Goal: Transaction & Acquisition: Purchase product/service

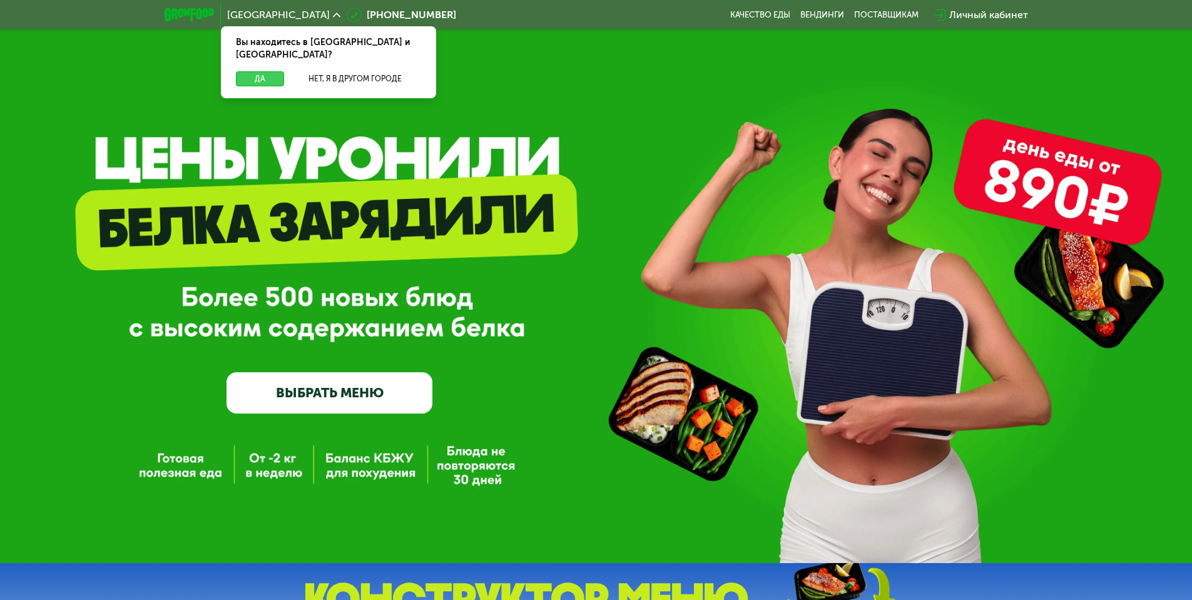
click at [273, 73] on button "Да" at bounding box center [260, 78] width 48 height 15
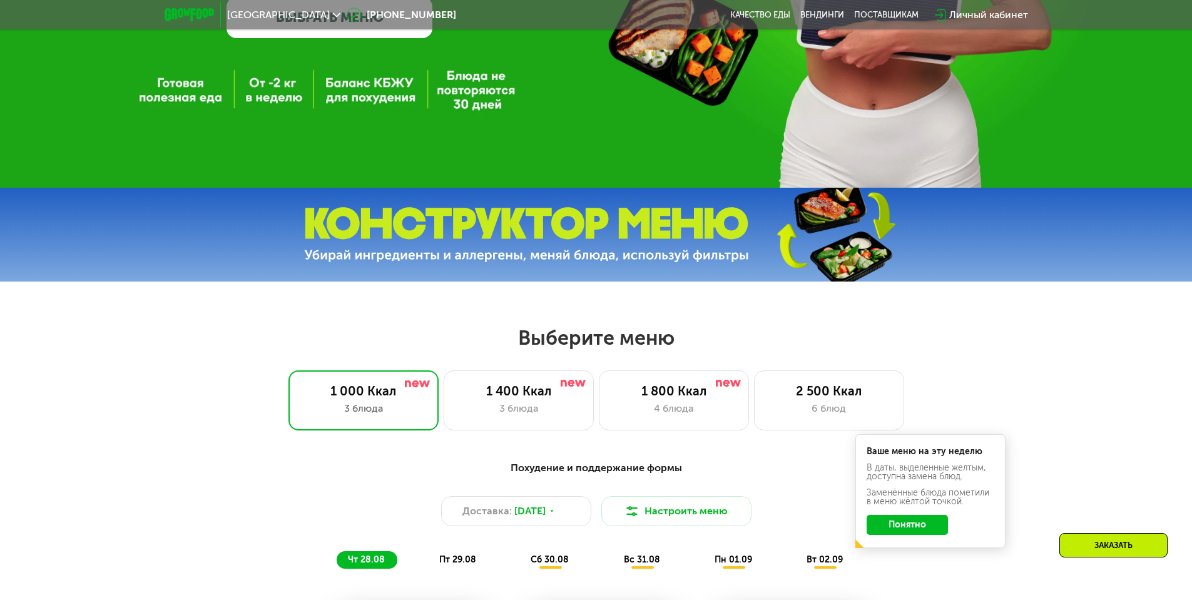
scroll to position [501, 0]
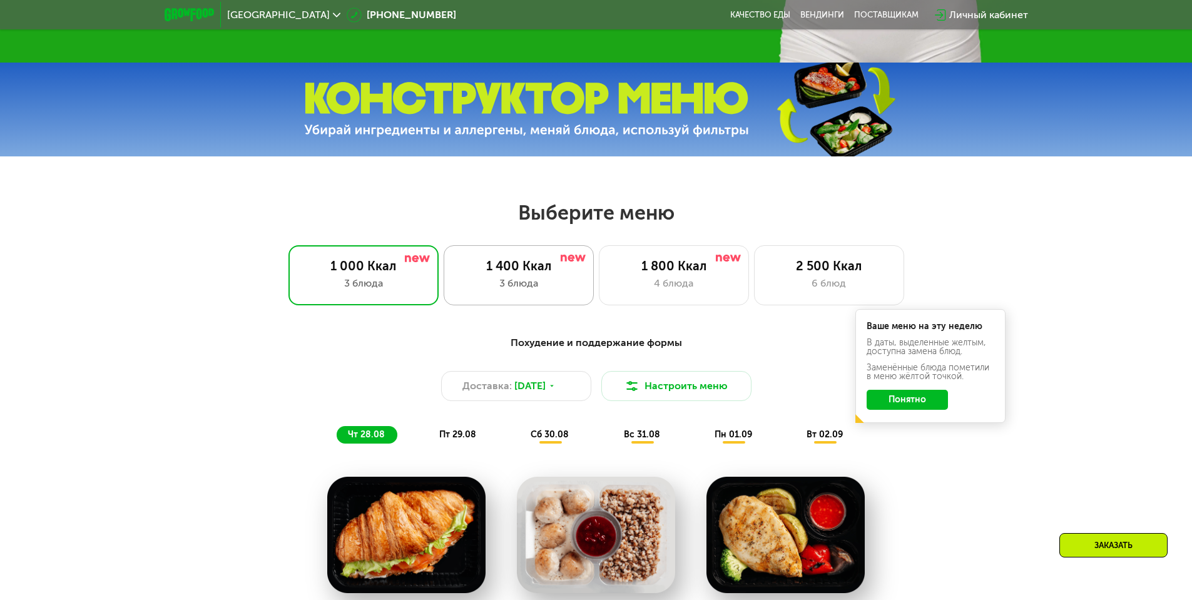
click at [599, 297] on div "1 400 Ккал 3 блюда" at bounding box center [674, 275] width 150 height 60
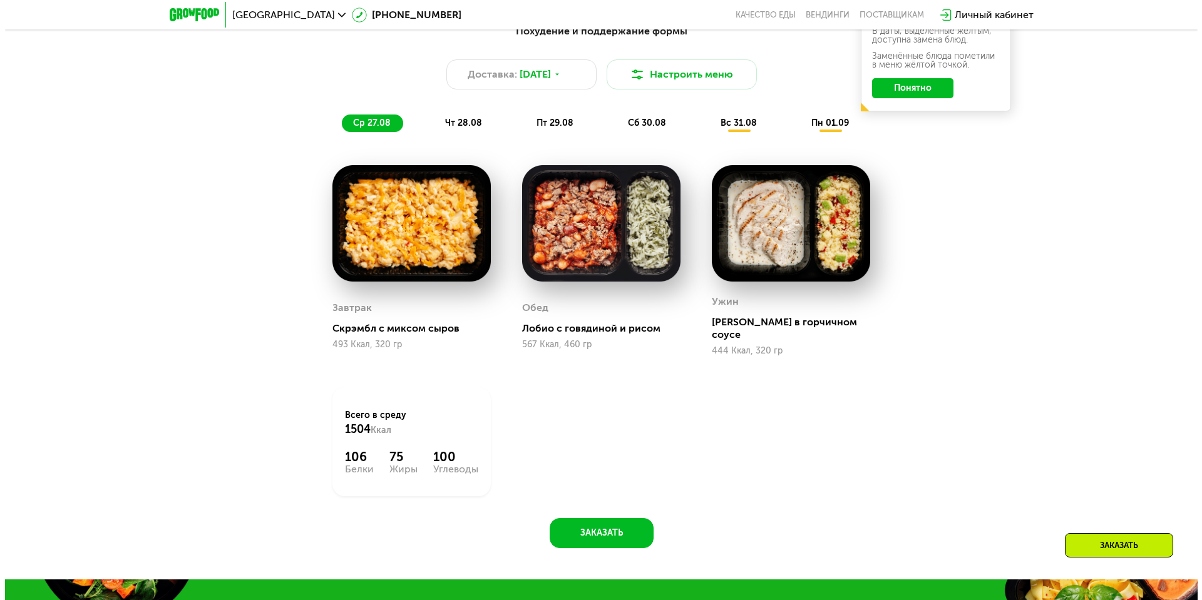
scroll to position [814, 0]
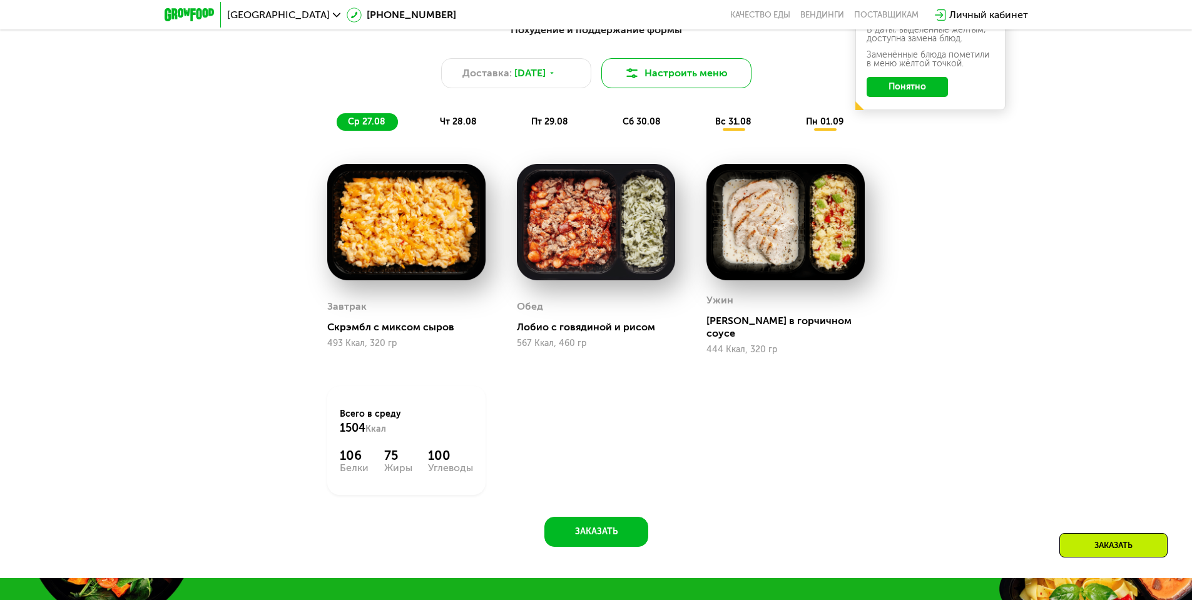
click at [678, 81] on button "Настроить меню" at bounding box center [677, 73] width 150 height 30
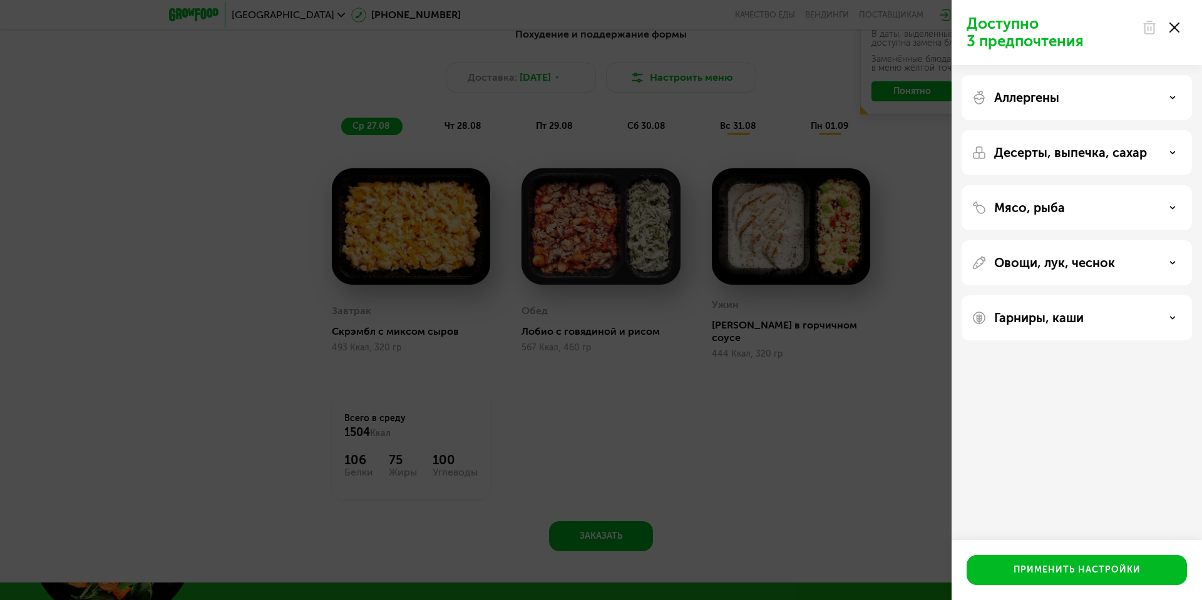
click at [1115, 98] on div "Аллергены" at bounding box center [1076, 97] width 210 height 15
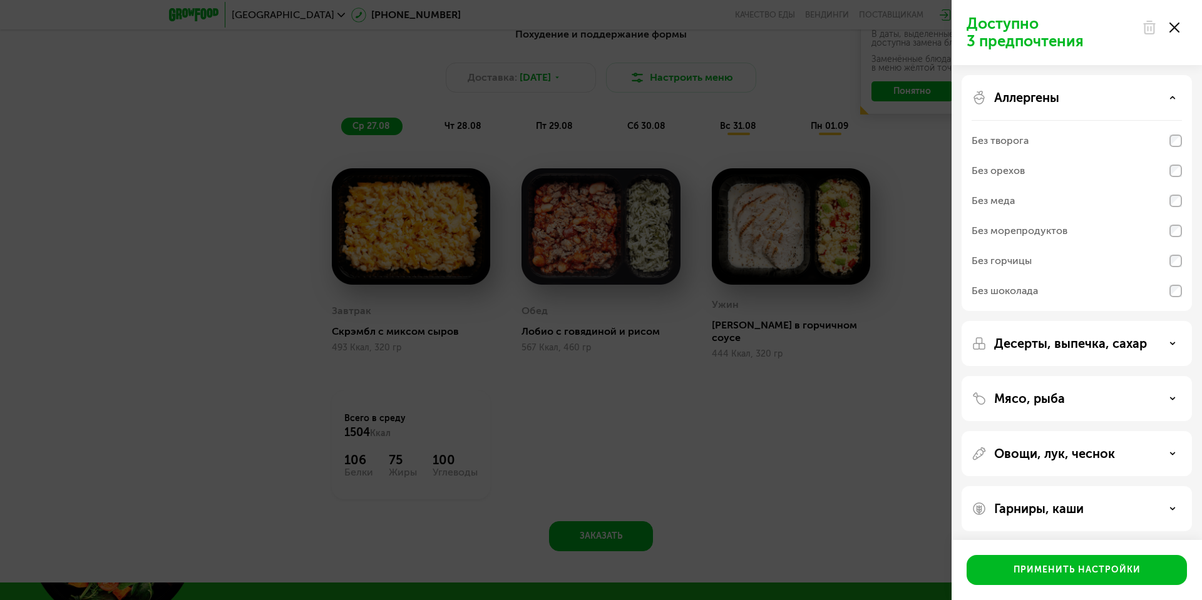
click at [1115, 98] on div "Аллергены" at bounding box center [1076, 97] width 210 height 15
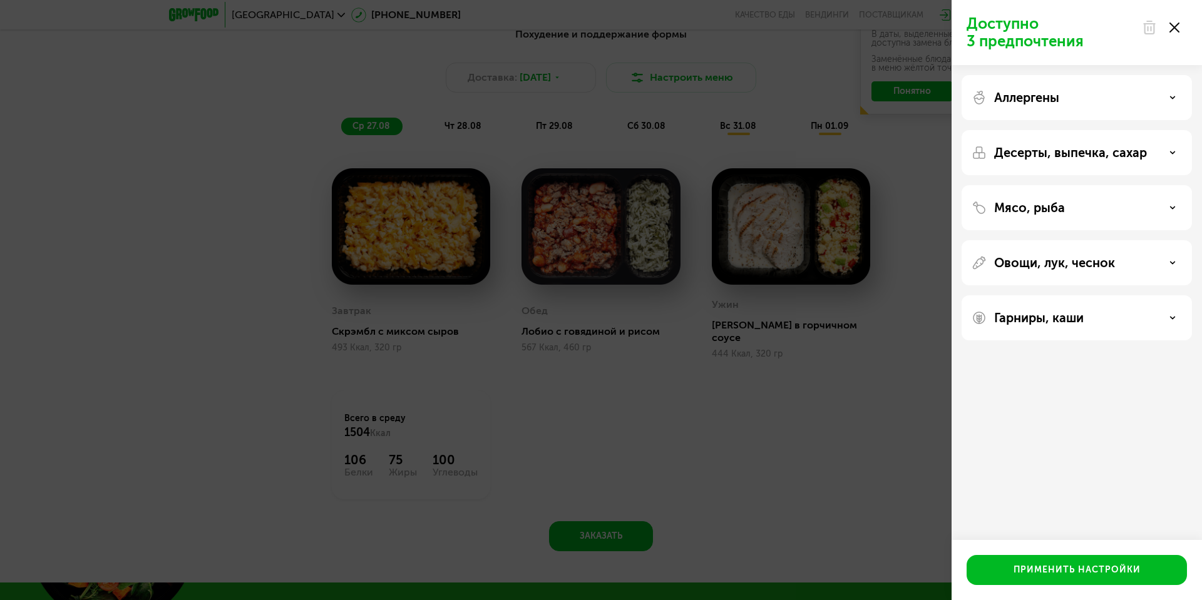
click at [1091, 185] on div "Десерты, выпечка, сахар" at bounding box center [1076, 207] width 230 height 45
click at [1098, 156] on p "Десерты, выпечка, сахар" at bounding box center [1070, 152] width 153 height 15
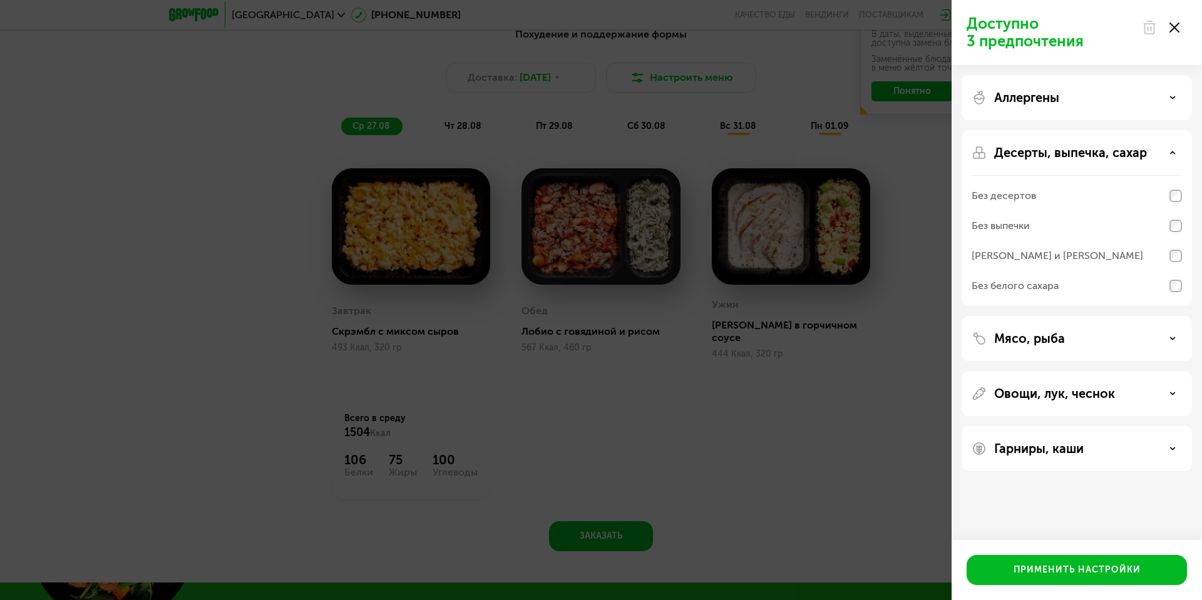
click at [1059, 211] on div "Без десертов" at bounding box center [1076, 226] width 210 height 30
click at [1037, 241] on div "Без выпечки" at bounding box center [1076, 256] width 210 height 30
click at [1036, 259] on div "[PERSON_NAME] и [PERSON_NAME]" at bounding box center [1056, 255] width 171 height 15
click at [1052, 262] on div "[PERSON_NAME] и [PERSON_NAME]" at bounding box center [1056, 255] width 171 height 15
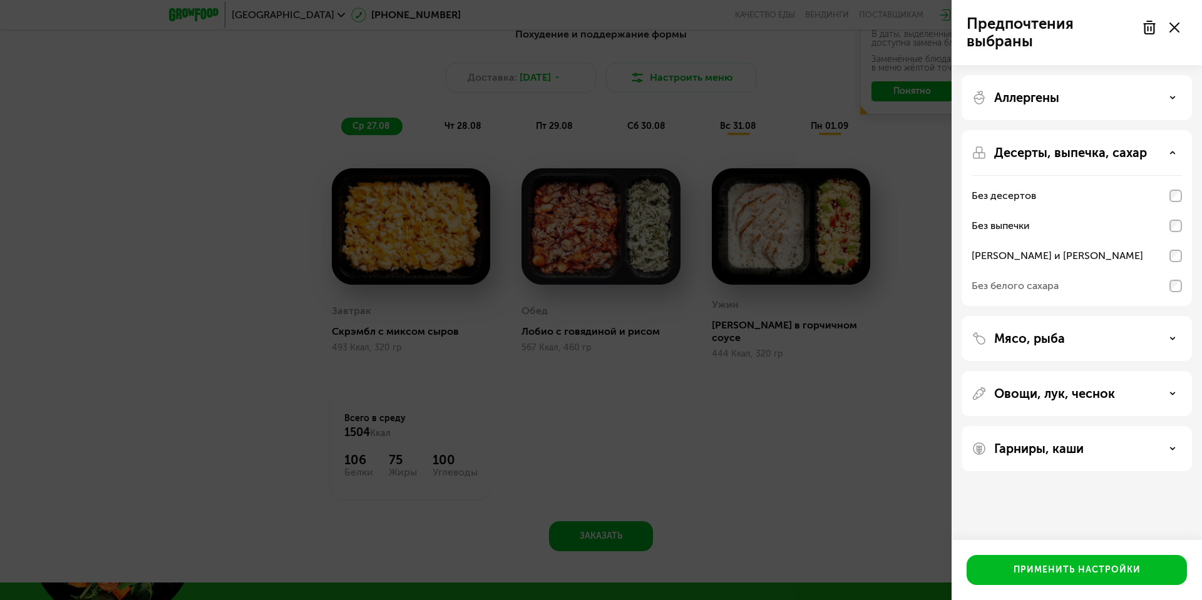
click at [1064, 248] on div "[PERSON_NAME] и [PERSON_NAME]" at bounding box center [1076, 256] width 210 height 30
click at [1083, 258] on div "[PERSON_NAME] и [PERSON_NAME]" at bounding box center [1056, 255] width 171 height 15
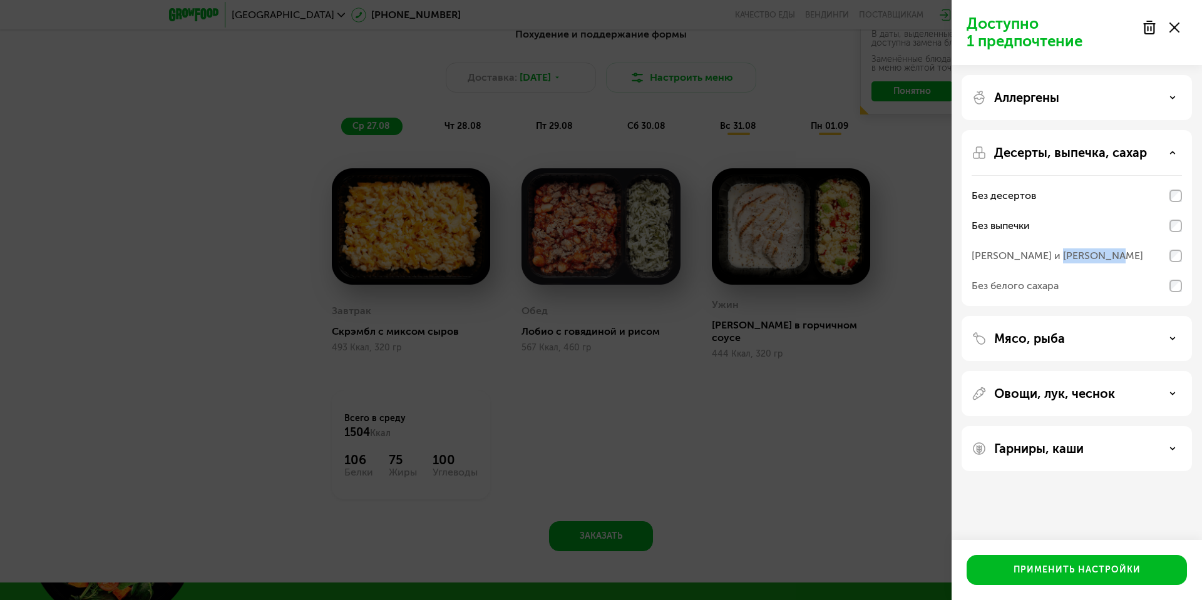
click at [1083, 258] on div "[PERSON_NAME] и [PERSON_NAME]" at bounding box center [1056, 255] width 171 height 15
click at [1052, 261] on div "[PERSON_NAME] и [PERSON_NAME]" at bounding box center [1056, 255] width 171 height 15
click at [1042, 259] on div "[PERSON_NAME] и [PERSON_NAME]" at bounding box center [1056, 255] width 171 height 15
click at [1031, 288] on div "Без белого сахара" at bounding box center [1014, 286] width 87 height 15
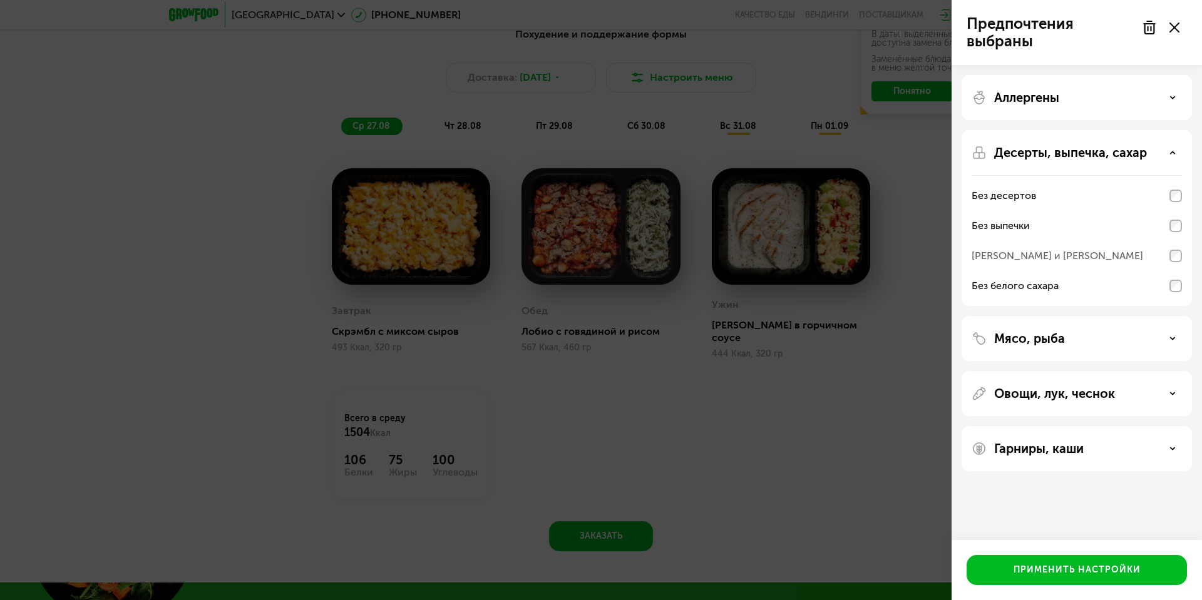
click at [1048, 259] on div "[PERSON_NAME] и [PERSON_NAME]" at bounding box center [1056, 255] width 171 height 15
click at [1052, 255] on div "[PERSON_NAME] и [PERSON_NAME]" at bounding box center [1056, 255] width 171 height 15
click at [1186, 316] on div "Десерты, выпечка, сахар Без десертов Без выпечки Без сэндвичей и круассанов Без…" at bounding box center [1076, 338] width 230 height 45
click at [1037, 281] on div "Без белого сахара" at bounding box center [1014, 286] width 87 height 15
click at [1058, 259] on div "[PERSON_NAME] и [PERSON_NAME]" at bounding box center [1056, 255] width 171 height 15
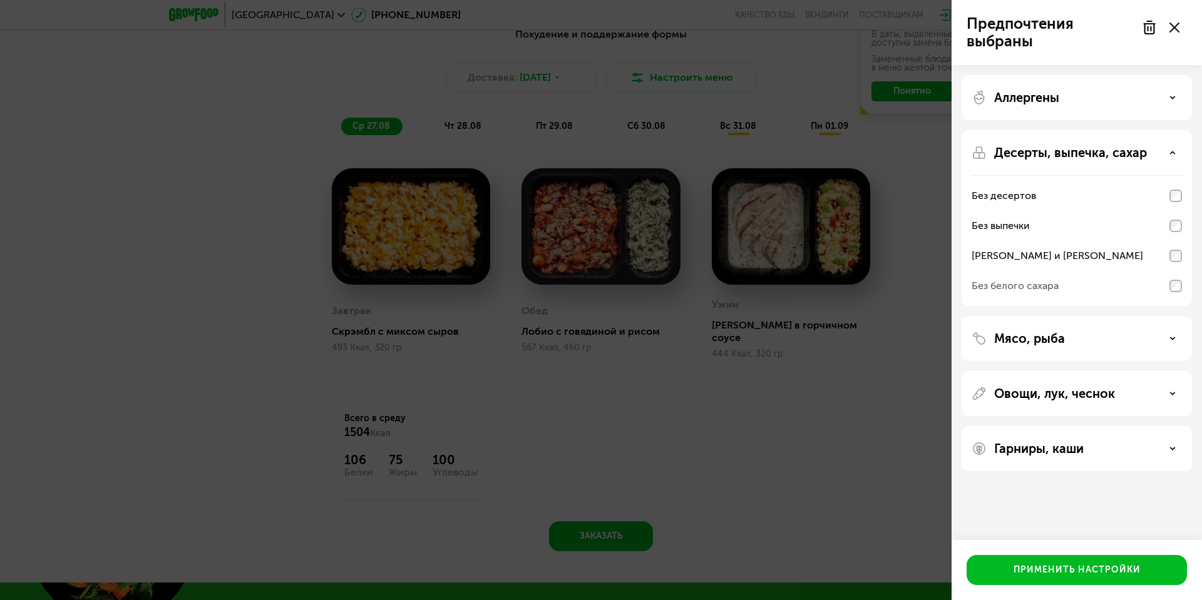
click at [1038, 371] on div "Мясо, рыба" at bounding box center [1076, 393] width 230 height 45
click at [1039, 342] on p "Мясо, рыба" at bounding box center [1029, 338] width 71 height 15
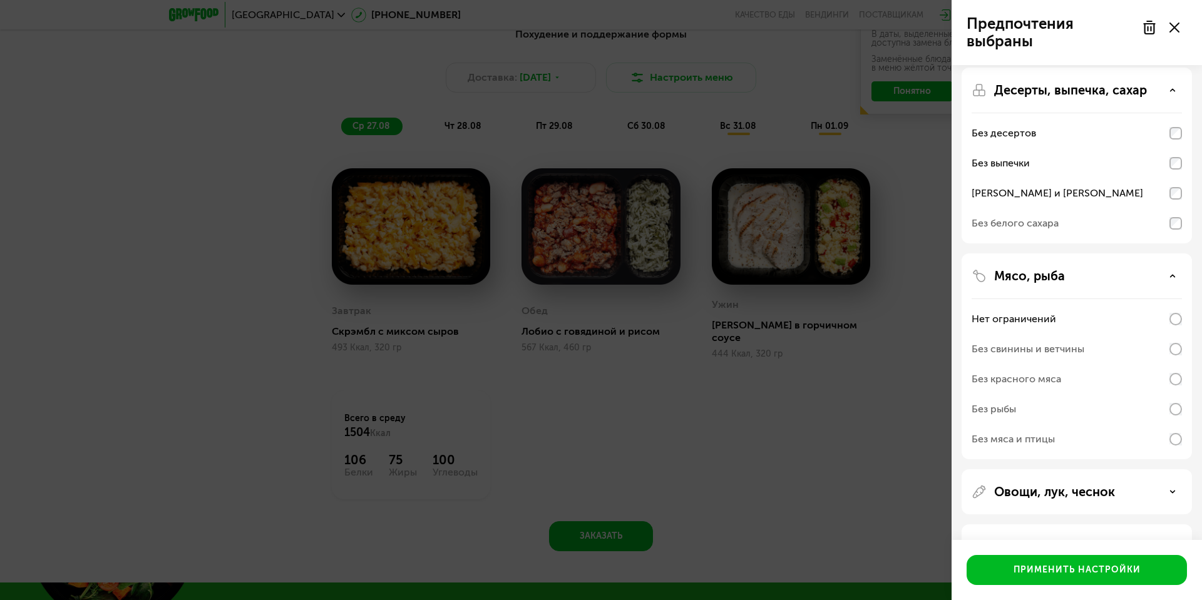
scroll to position [105, 0]
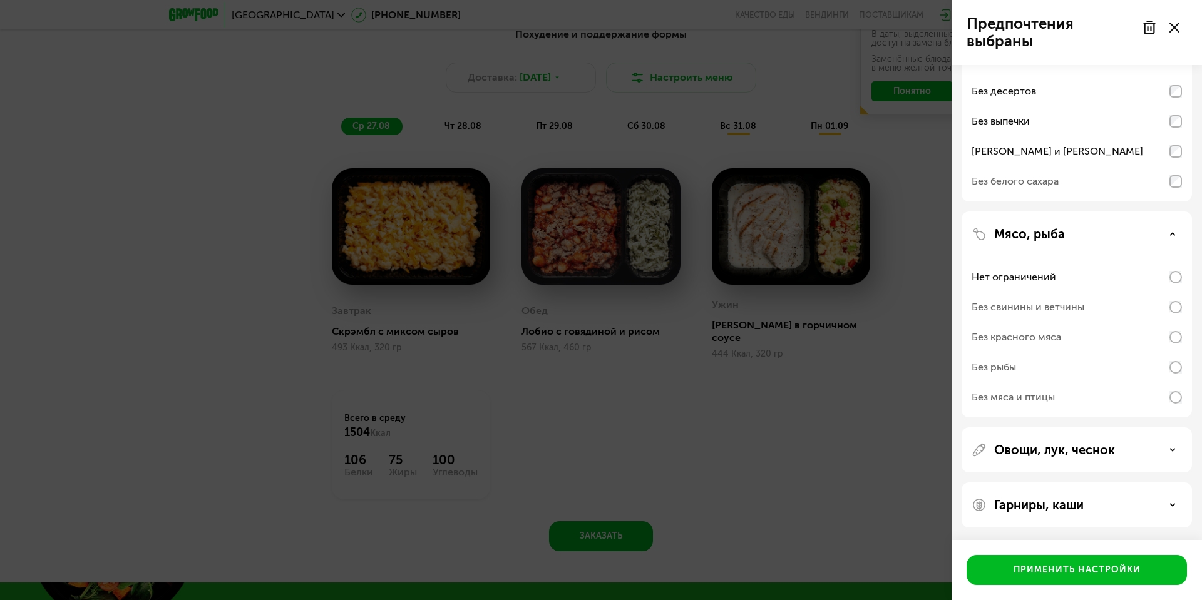
click at [1031, 448] on p "Овощи, лук, чеснок" at bounding box center [1054, 450] width 121 height 15
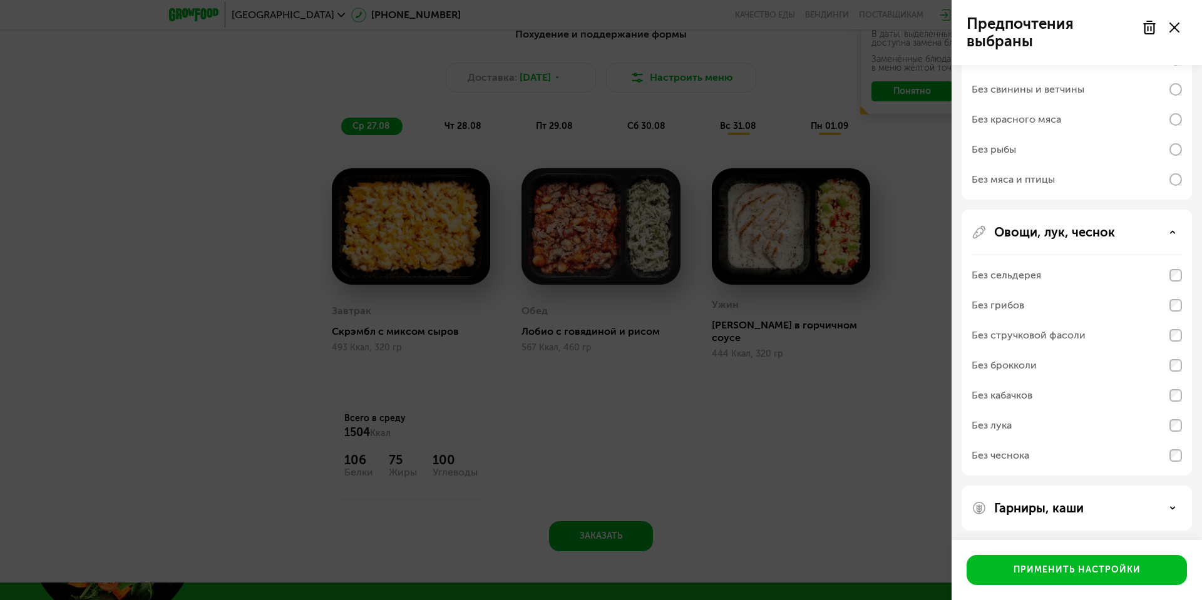
scroll to position [325, 0]
click at [1042, 279] on div "Без сельдерея" at bounding box center [1076, 272] width 210 height 30
click at [1042, 276] on div "Без сельдерея" at bounding box center [1076, 272] width 210 height 30
click at [1038, 269] on div "Без сельдерея" at bounding box center [1005, 272] width 69 height 15
click at [1168, 274] on div "Без сельдерея" at bounding box center [1076, 272] width 210 height 30
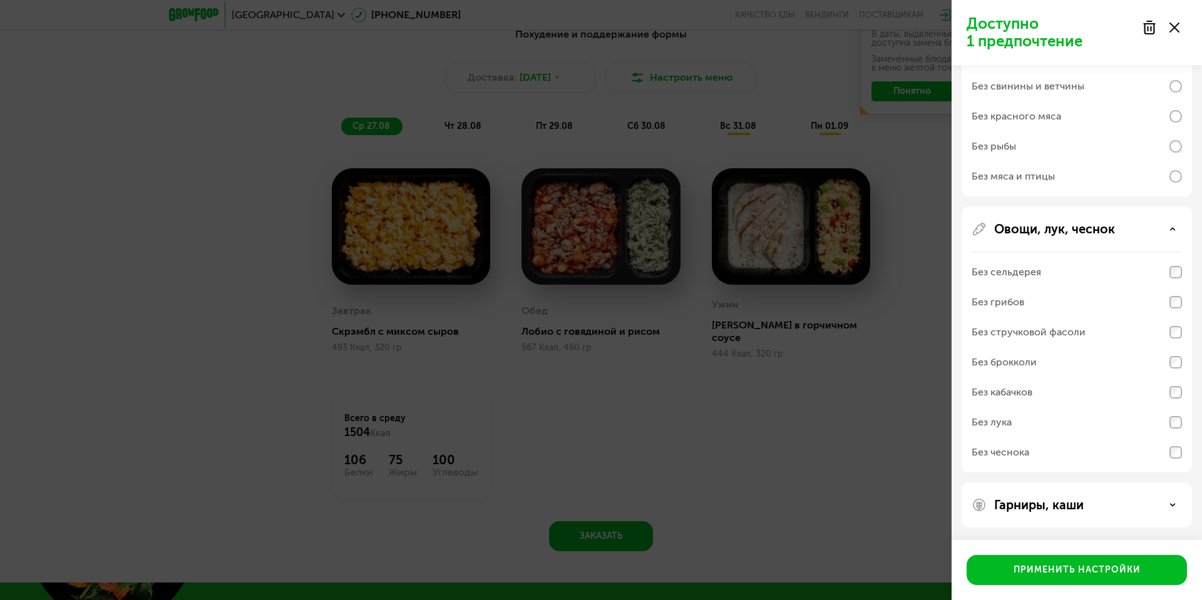
click at [1179, 282] on div "Без сельдерея" at bounding box center [1076, 272] width 210 height 30
click at [1080, 515] on div "Гарниры, каши" at bounding box center [1076, 505] width 230 height 45
click at [1114, 502] on div "Гарниры, каши" at bounding box center [1076, 505] width 210 height 15
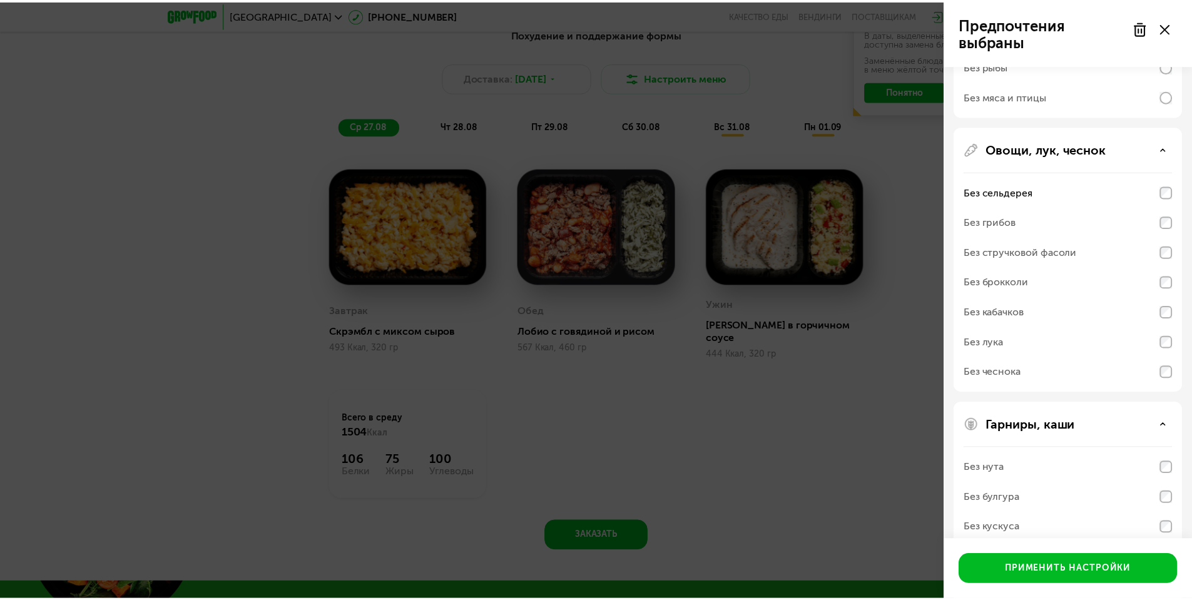
scroll to position [486, 0]
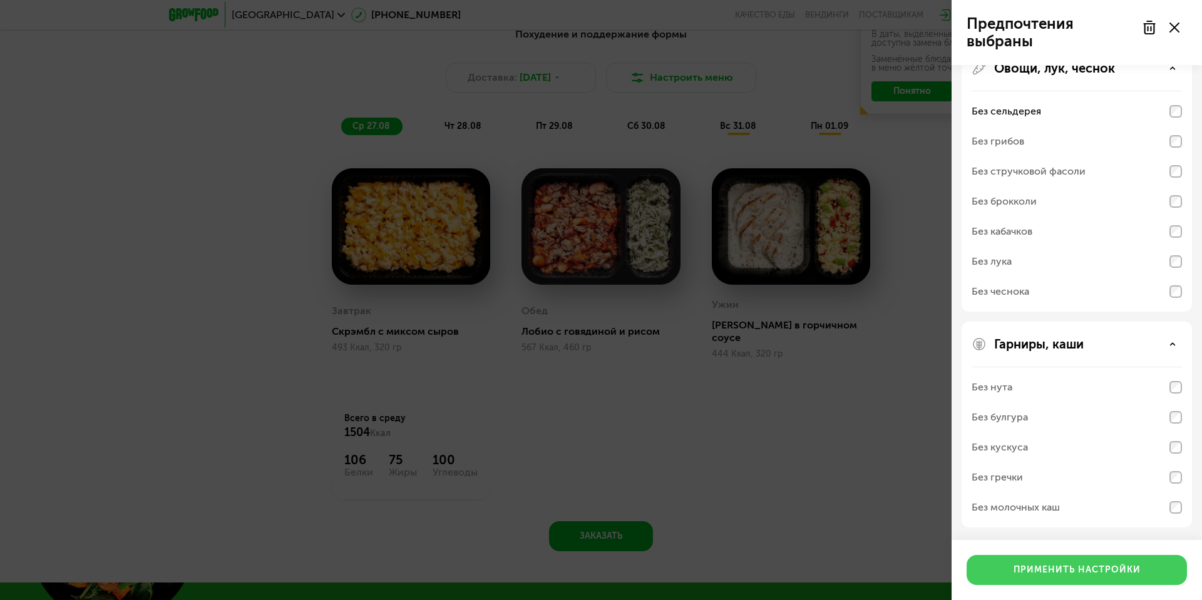
click at [1080, 563] on button "Применить настройки" at bounding box center [1076, 570] width 220 height 30
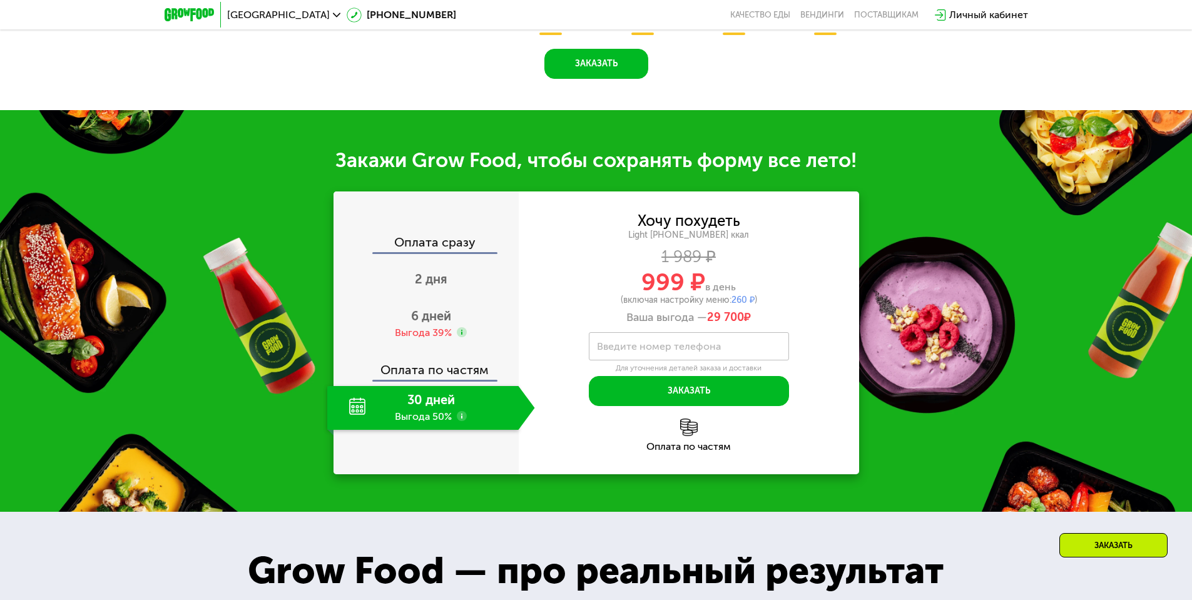
scroll to position [939, 0]
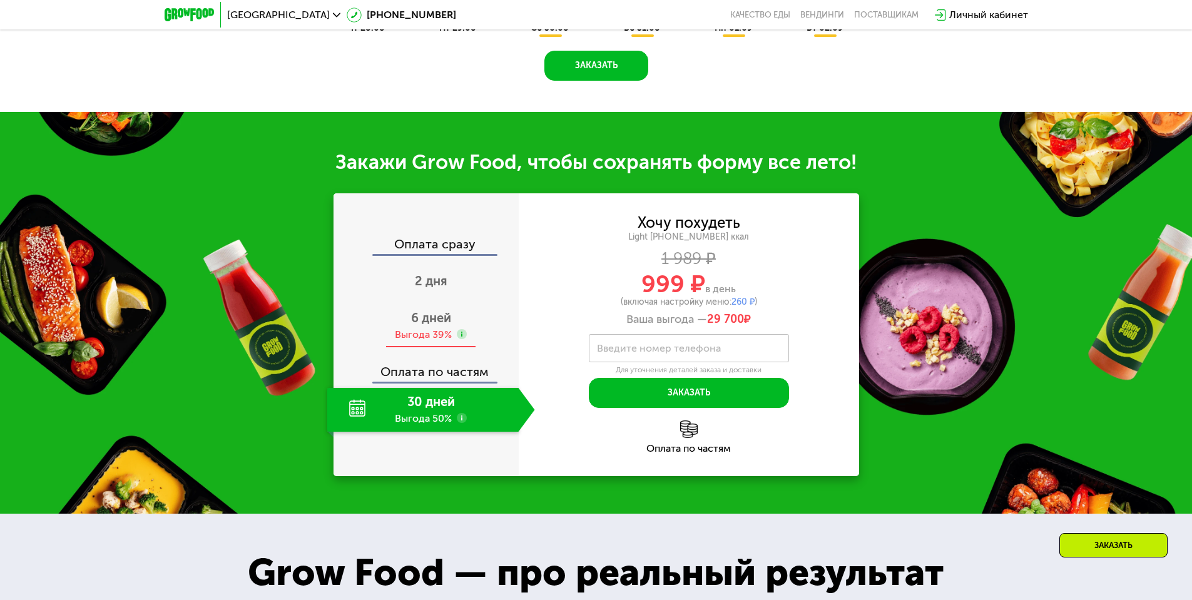
click at [443, 319] on span "6 дней" at bounding box center [431, 317] width 40 height 15
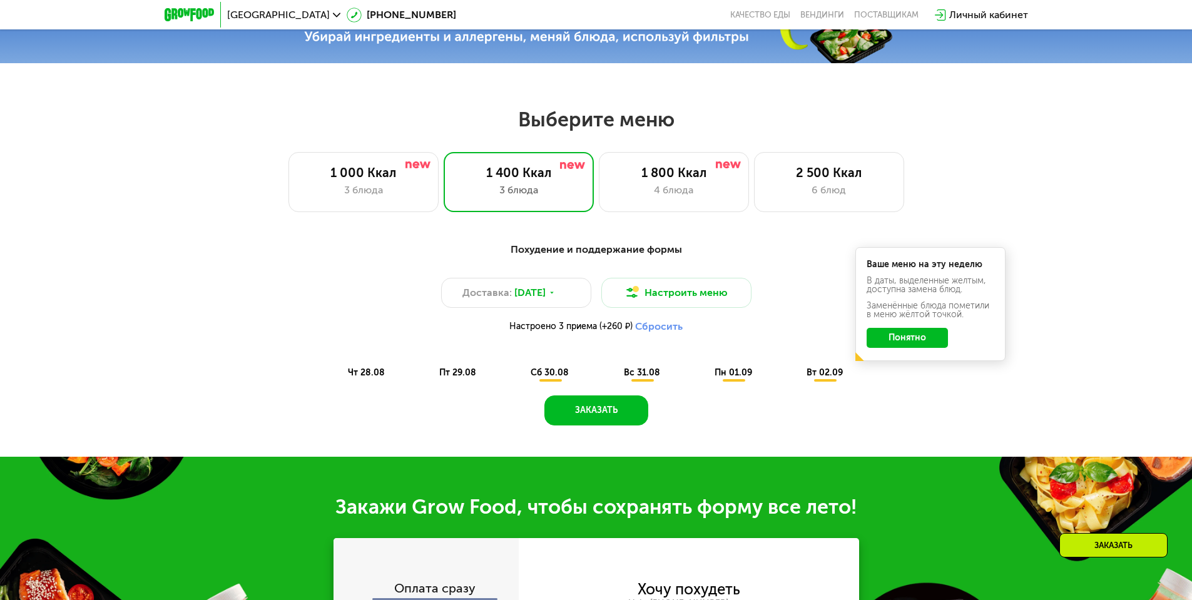
scroll to position [438, 0]
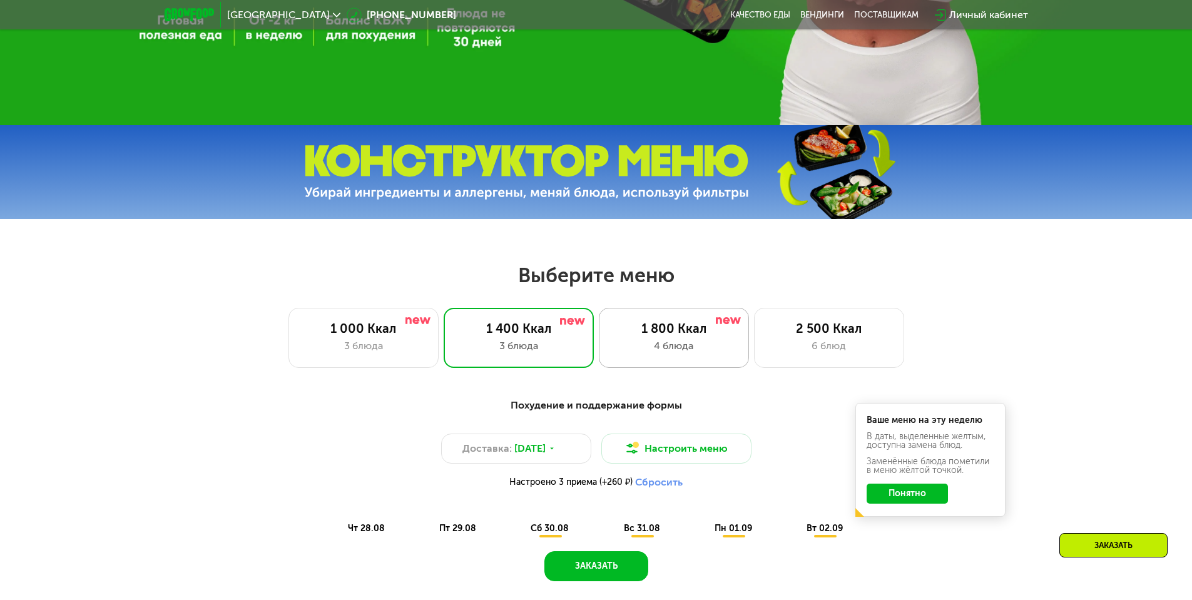
click at [655, 328] on div "1 800 Ккал" at bounding box center [674, 328] width 124 height 15
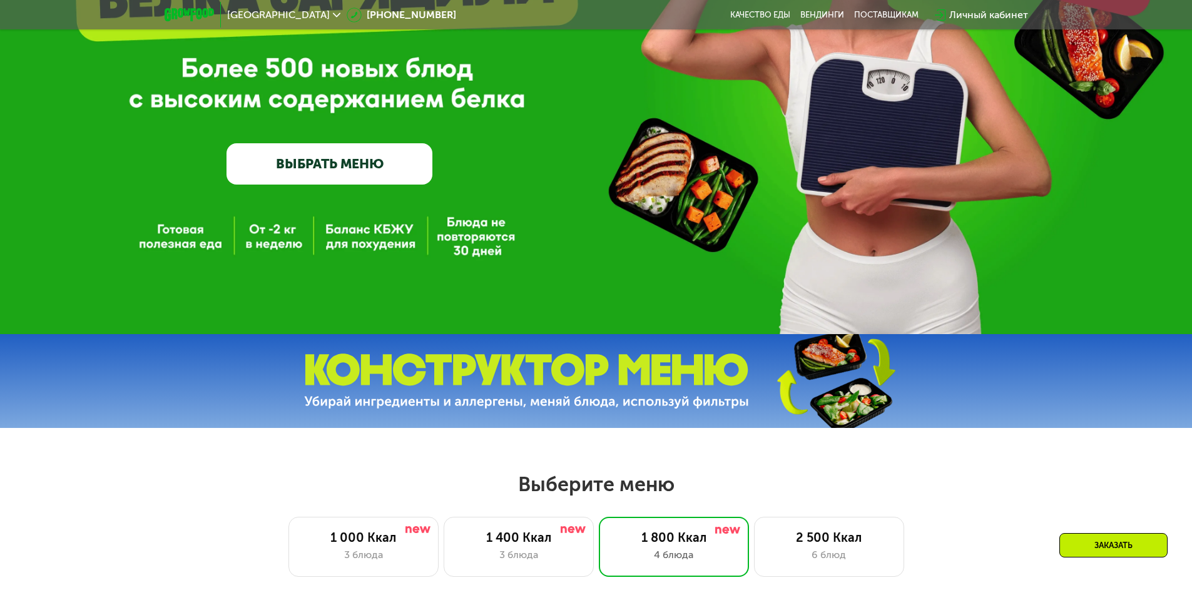
scroll to position [0, 0]
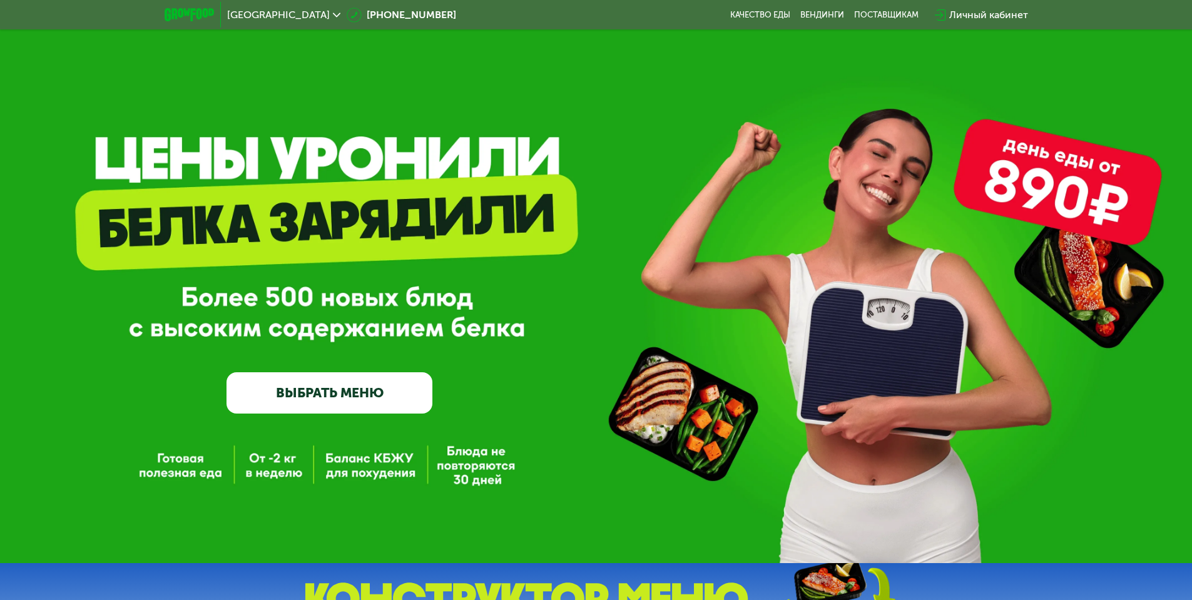
click at [193, 22] on div at bounding box center [189, 15] width 63 height 26
click at [190, 17] on img at bounding box center [189, 14] width 49 height 13
click at [745, 11] on link "Качество еды" at bounding box center [760, 15] width 60 height 10
